Goal: Task Accomplishment & Management: Manage account settings

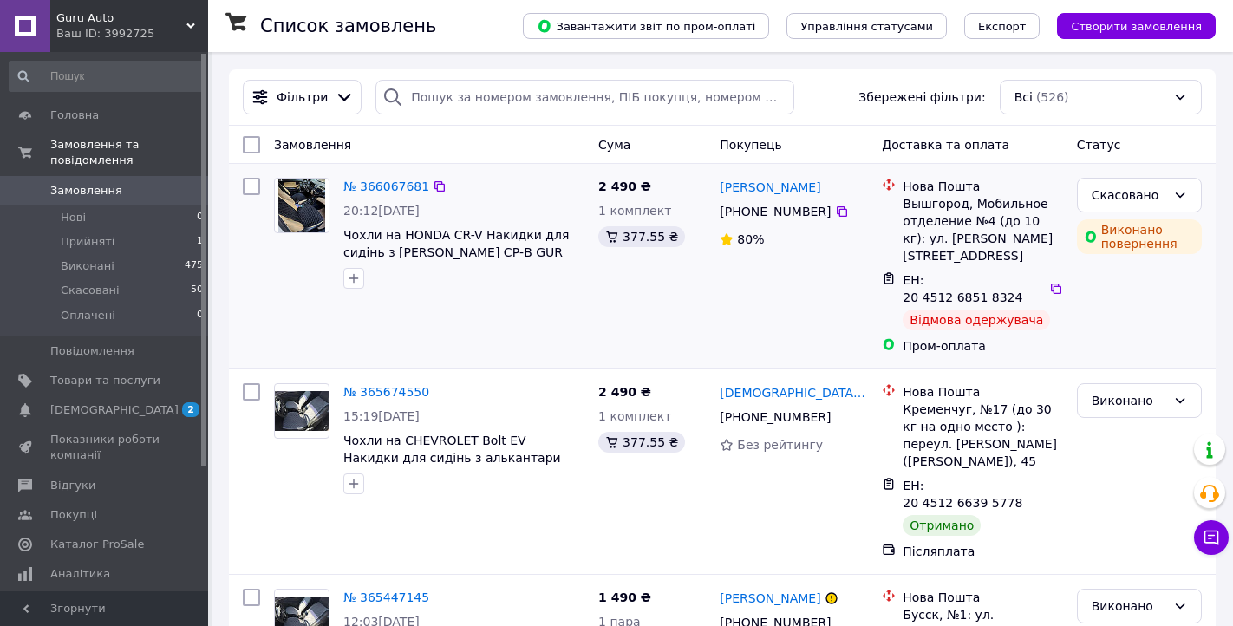
click at [406, 186] on link "№ 366067681" at bounding box center [386, 187] width 86 height 14
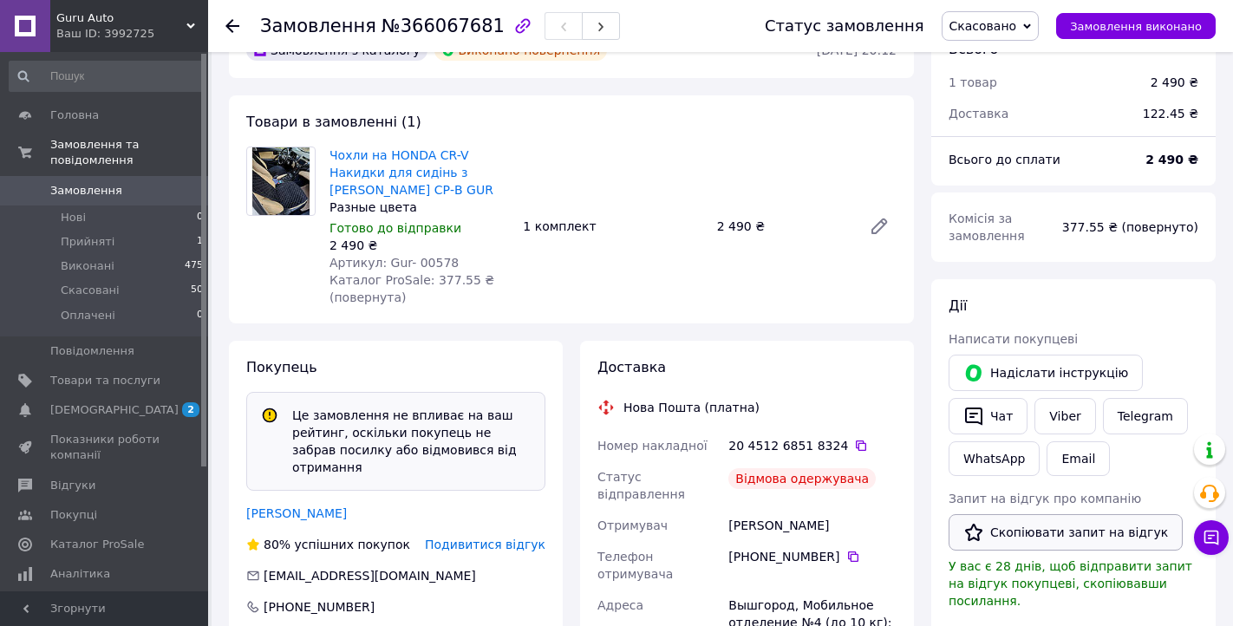
scroll to position [90, 0]
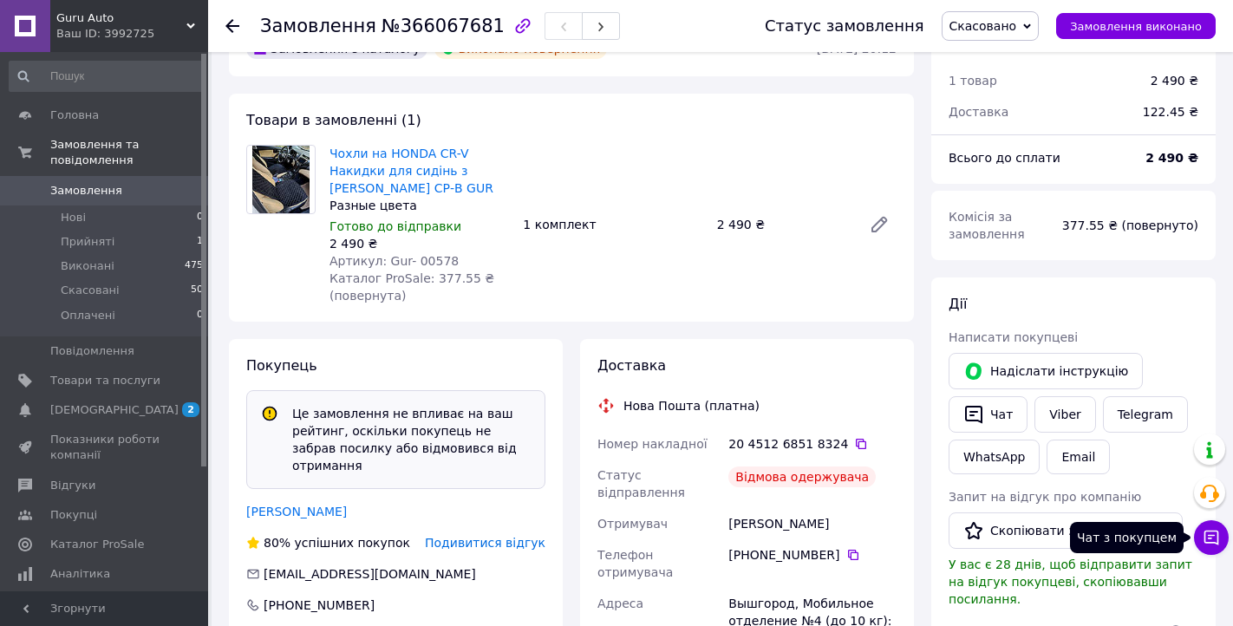
click at [1215, 532] on icon at bounding box center [1212, 538] width 15 height 15
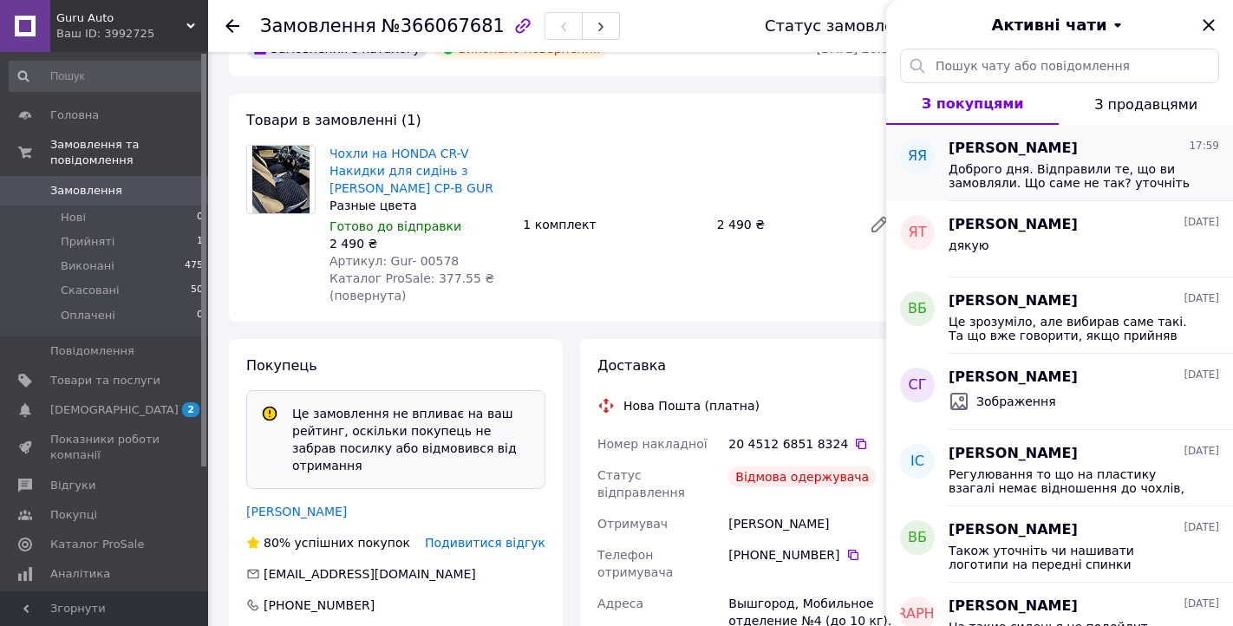
click at [1122, 171] on span "Доброго дня. Відправили те, що ви замовляли. Що саме не так? уточніть будь ласка" at bounding box center [1072, 176] width 246 height 28
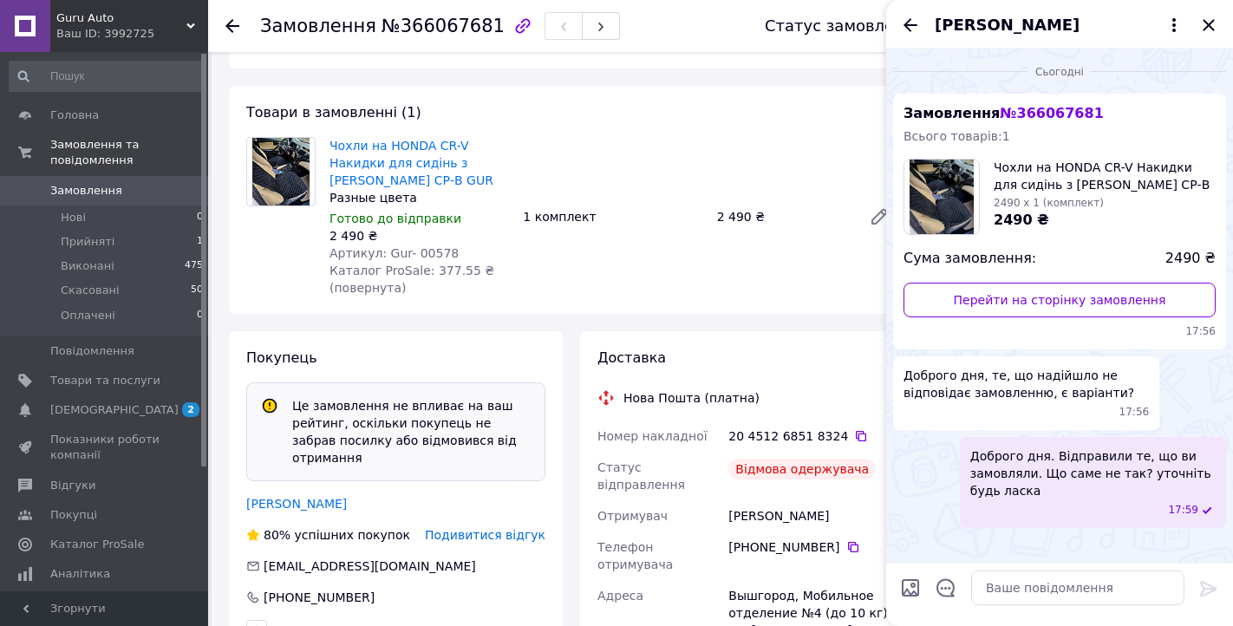
scroll to position [103, 0]
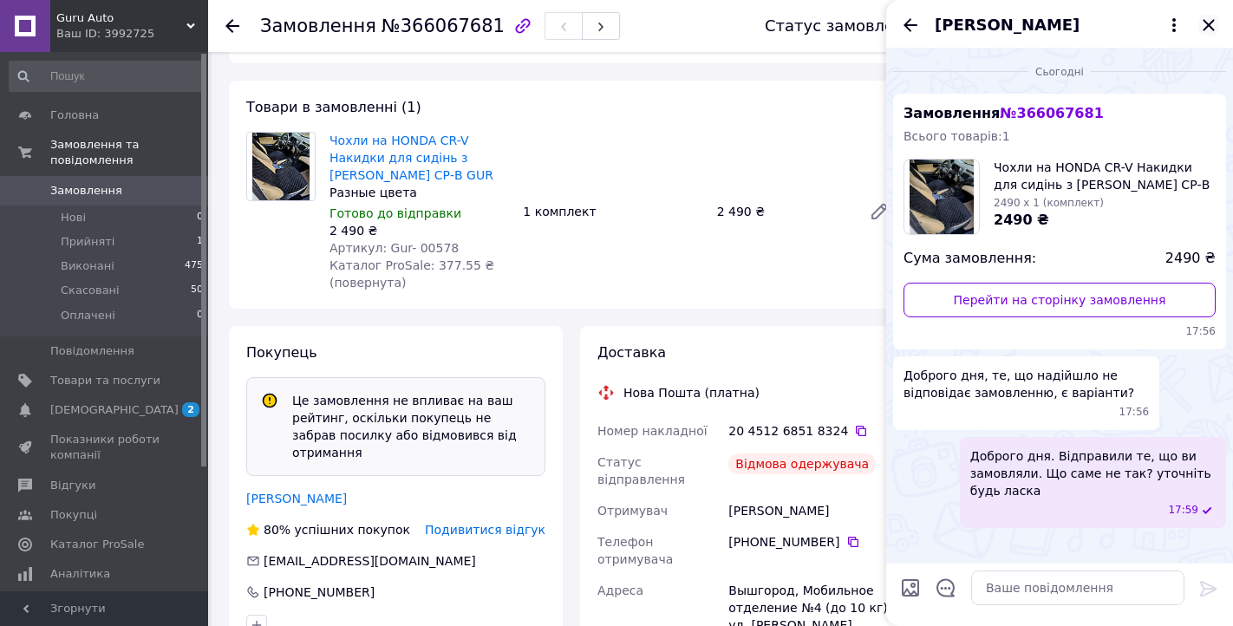
click at [1203, 24] on icon "Закрити" at bounding box center [1209, 25] width 21 height 21
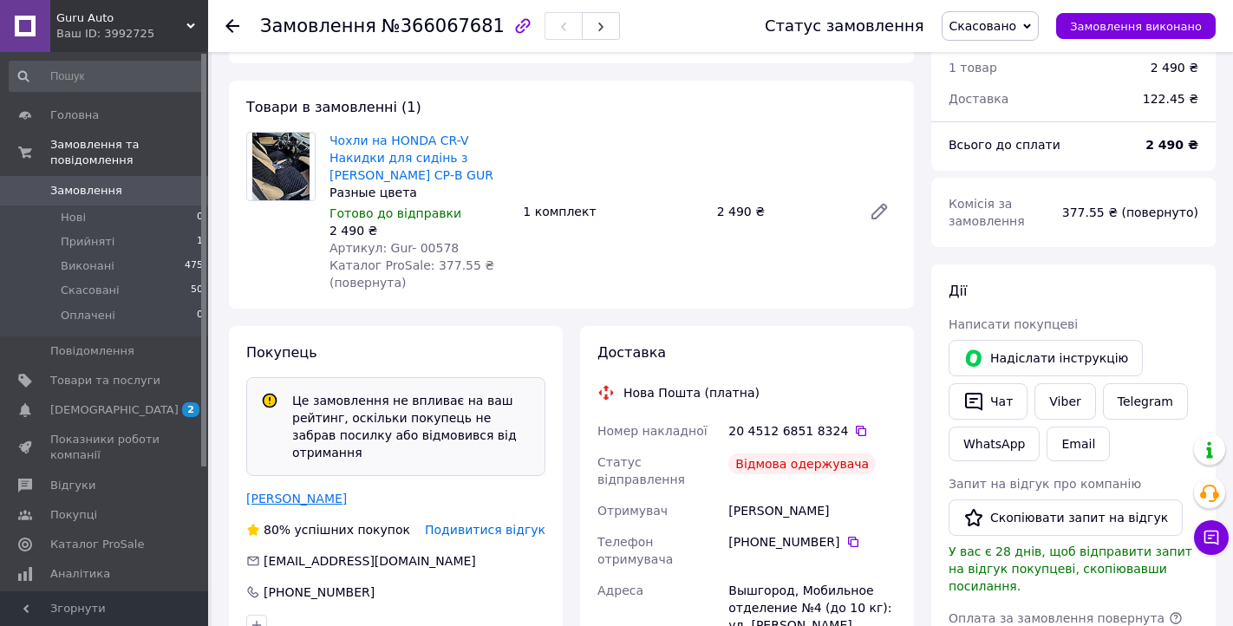
click at [326, 492] on link "[PERSON_NAME]" at bounding box center [296, 499] width 101 height 14
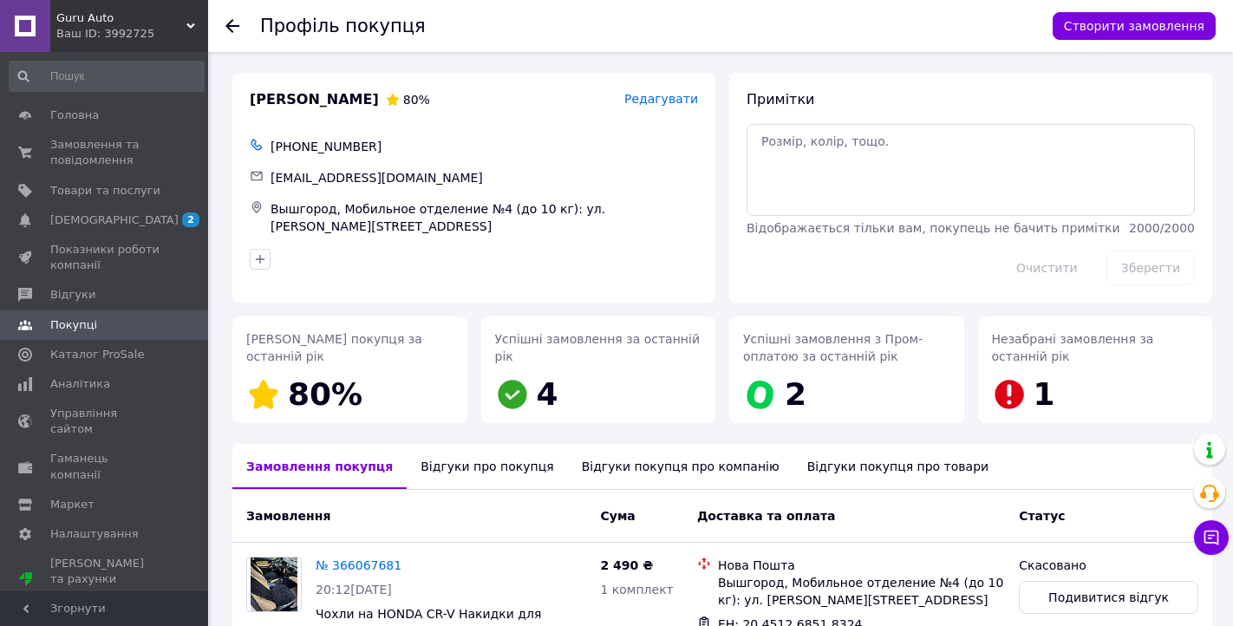
click at [230, 30] on icon at bounding box center [233, 26] width 14 height 14
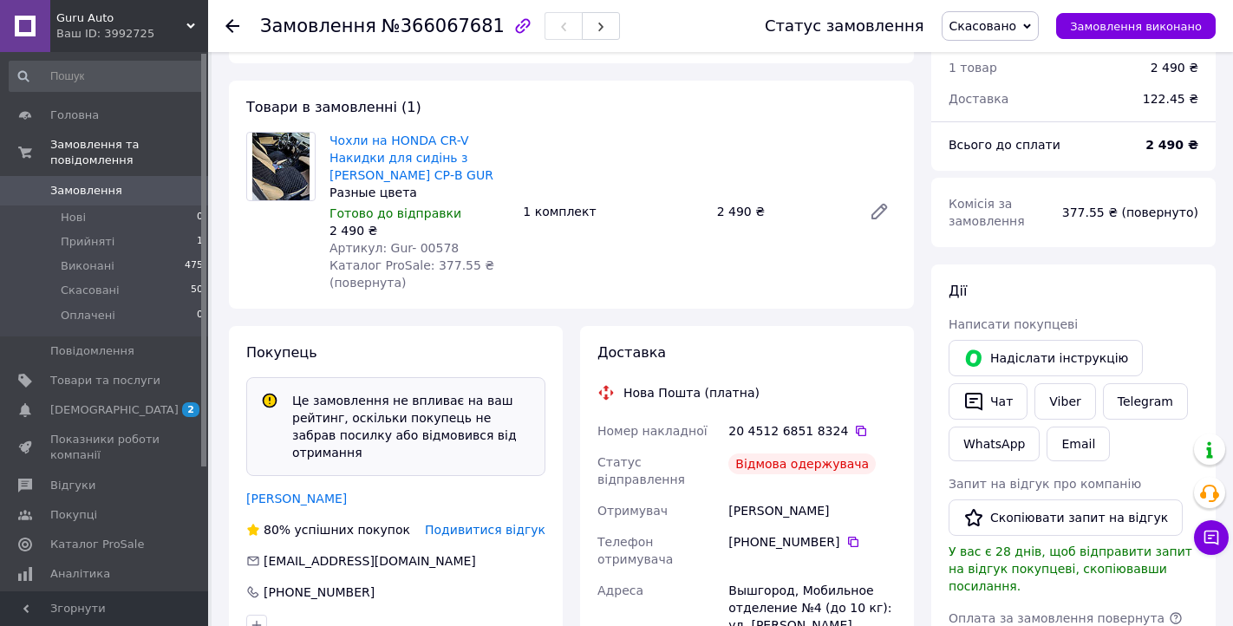
scroll to position [42, 0]
click at [114, 409] on span "[DEMOGRAPHIC_DATA]" at bounding box center [114, 410] width 128 height 16
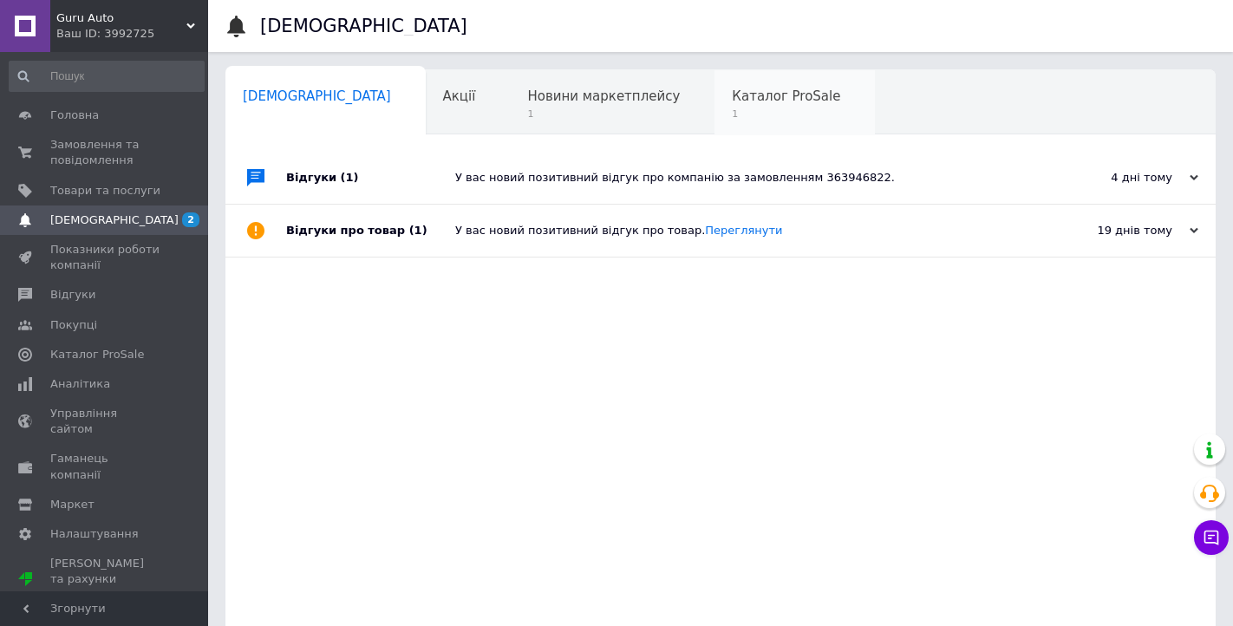
click at [715, 127] on div "Каталог ProSale 1" at bounding box center [795, 103] width 160 height 66
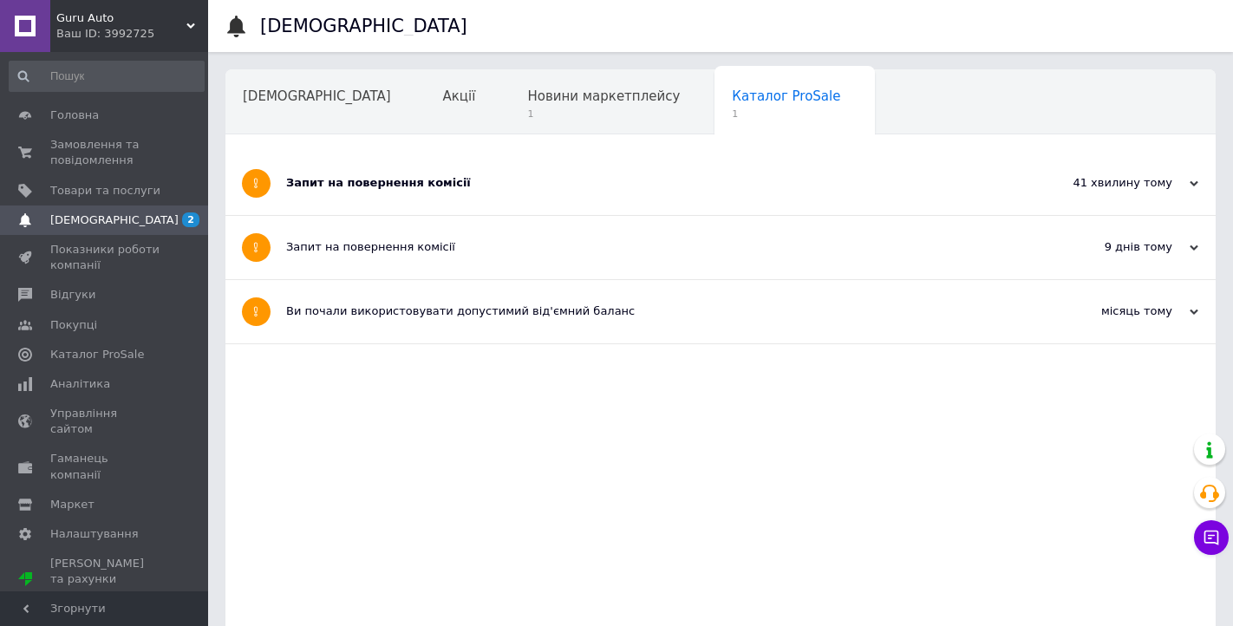
click at [507, 193] on div "Запит на повернення комісії" at bounding box center [655, 183] width 739 height 63
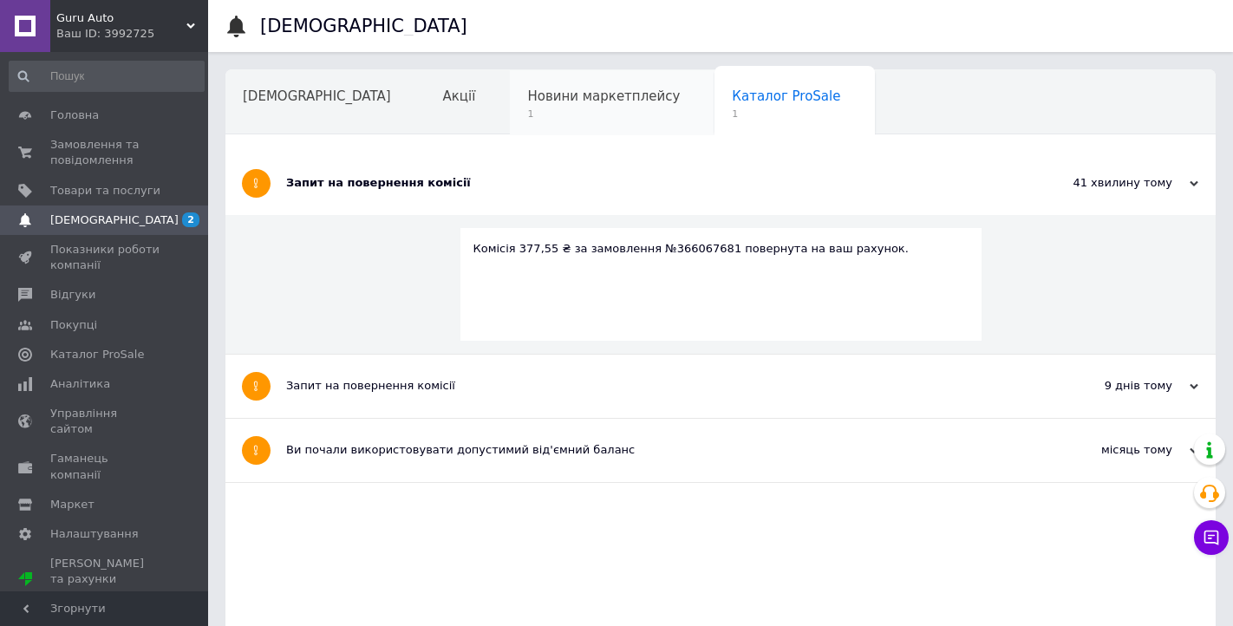
click at [527, 114] on span "1" at bounding box center [603, 114] width 153 height 13
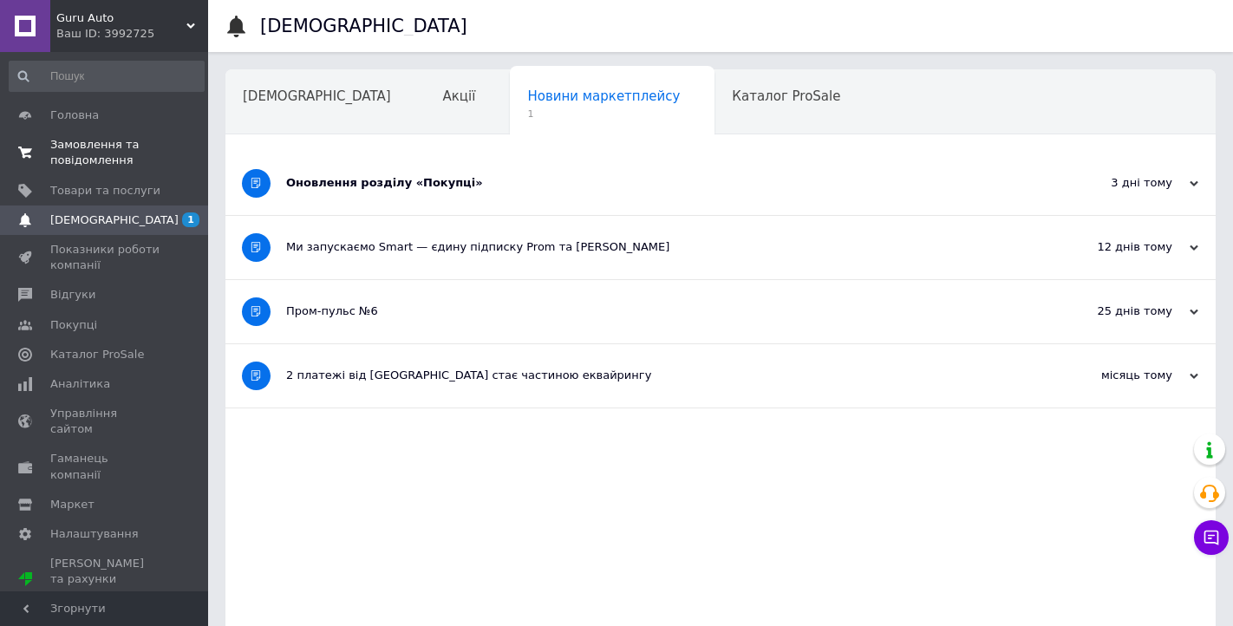
click at [90, 154] on span "Замовлення та повідомлення" at bounding box center [105, 152] width 110 height 31
